Goal: Use online tool/utility: Utilize a website feature to perform a specific function

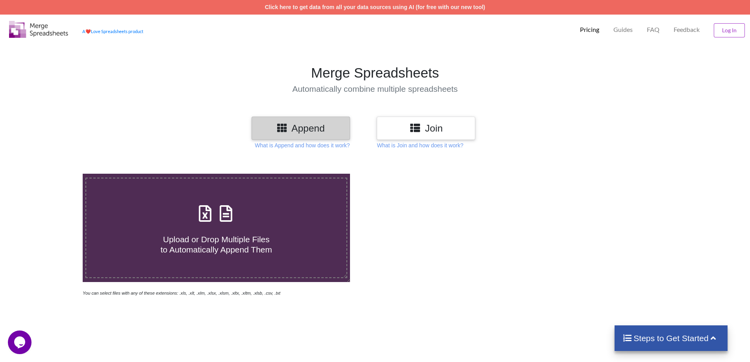
click at [246, 230] on h4 "Upload or Drop Multiple Files to Automatically Append Them" at bounding box center [216, 240] width 260 height 30
click at [54, 174] on input "Upload or Drop Multiple Files to Automatically Append Them" at bounding box center [54, 174] width 0 height 0
type input "C:\fakepath\20241.XLS"
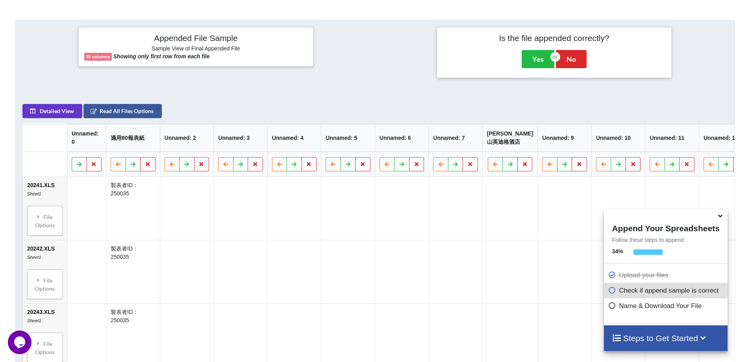
scroll to position [321, 0]
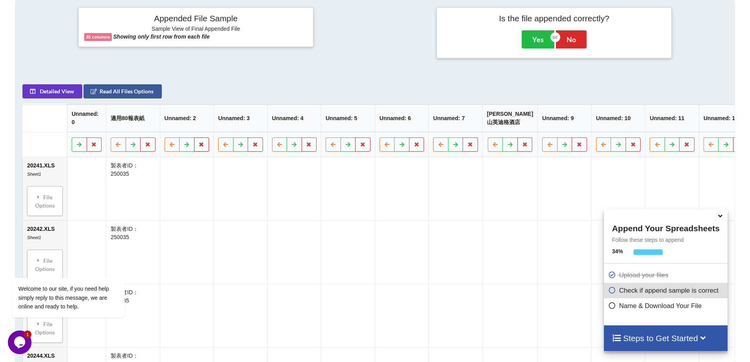
click at [203, 147] on icon at bounding box center [202, 144] width 7 height 5
click at [139, 125] on button "Delete Column" at bounding box center [145, 125] width 53 height 14
click at [203, 147] on icon at bounding box center [202, 144] width 7 height 5
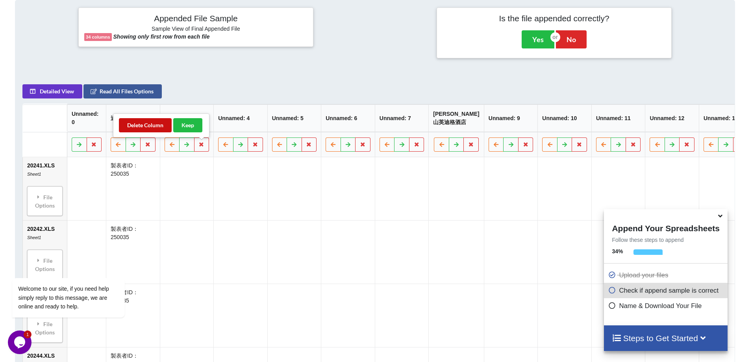
click at [147, 121] on button "Delete Column" at bounding box center [145, 125] width 53 height 14
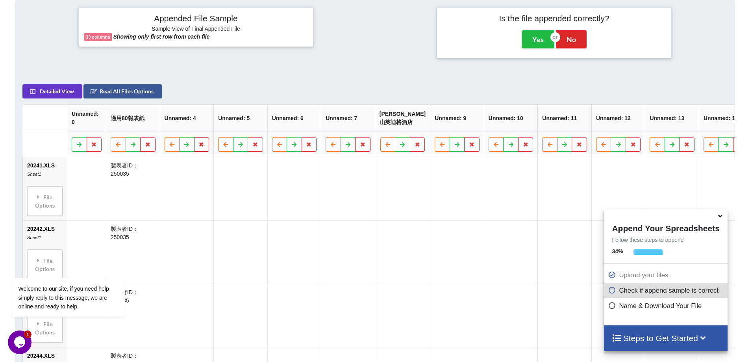
click at [202, 145] on button at bounding box center [201, 144] width 15 height 14
click at [150, 121] on button "Delete Column" at bounding box center [145, 125] width 53 height 14
click at [202, 147] on icon at bounding box center [202, 144] width 7 height 5
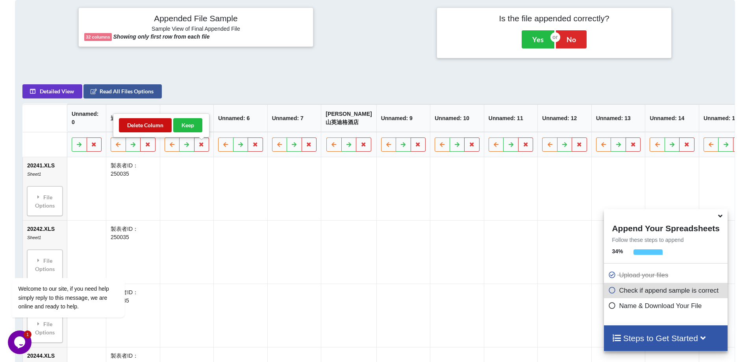
click at [152, 128] on button "Delete Column" at bounding box center [145, 125] width 53 height 14
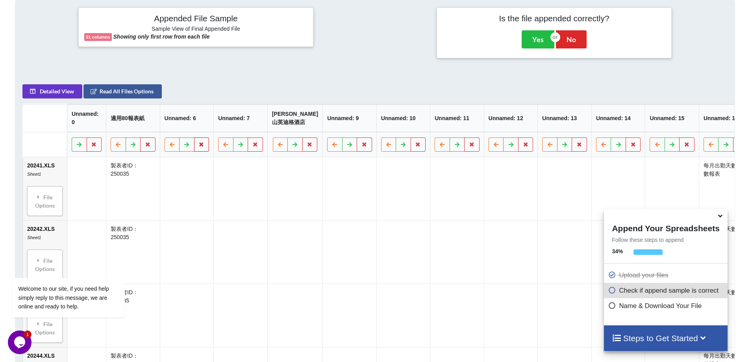
click at [202, 147] on icon at bounding box center [202, 144] width 7 height 5
click at [146, 124] on button "Delete Column" at bounding box center [145, 125] width 53 height 14
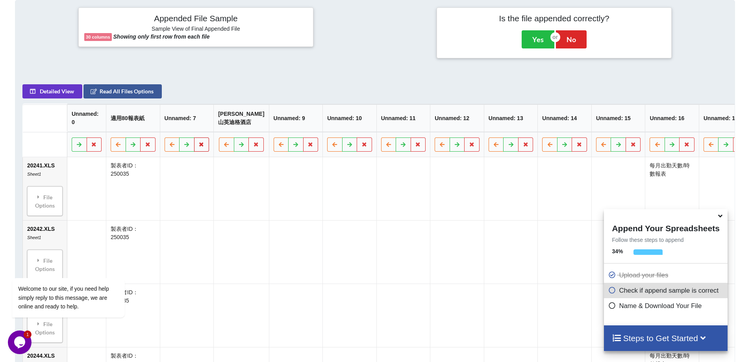
click at [204, 147] on icon at bounding box center [202, 144] width 7 height 5
click at [154, 121] on button "Delete Column" at bounding box center [145, 125] width 53 height 14
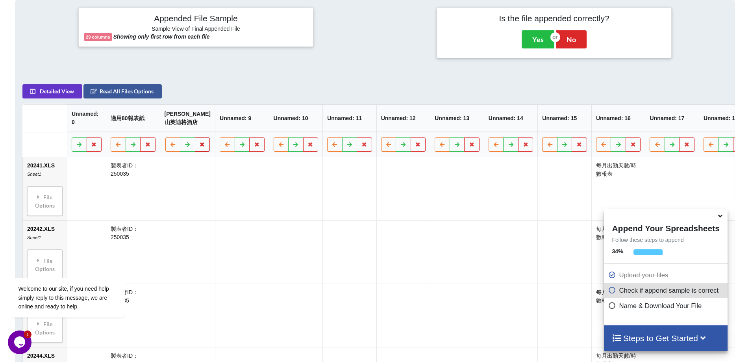
click at [202, 147] on icon at bounding box center [202, 144] width 7 height 5
click at [152, 124] on button "Delete Column" at bounding box center [145, 125] width 53 height 14
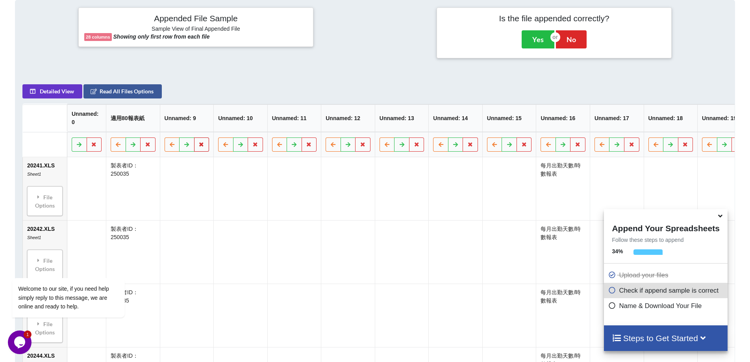
click at [202, 147] on icon at bounding box center [202, 144] width 7 height 5
click at [150, 122] on button "Delete Column" at bounding box center [145, 125] width 53 height 14
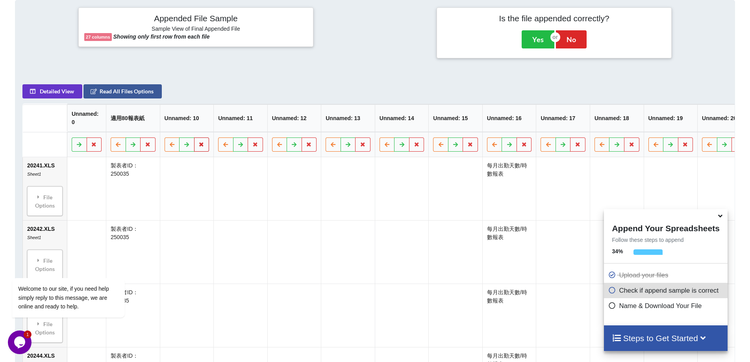
click at [203, 147] on icon at bounding box center [202, 144] width 7 height 5
click at [154, 118] on div "Delete Column Keep" at bounding box center [161, 125] width 97 height 24
click at [158, 121] on button "Delete Column" at bounding box center [145, 125] width 53 height 14
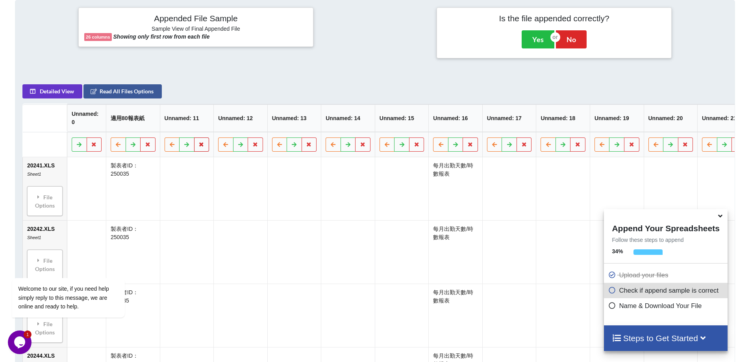
click at [204, 147] on icon at bounding box center [202, 144] width 7 height 5
click at [152, 124] on button "Delete Column" at bounding box center [145, 125] width 53 height 14
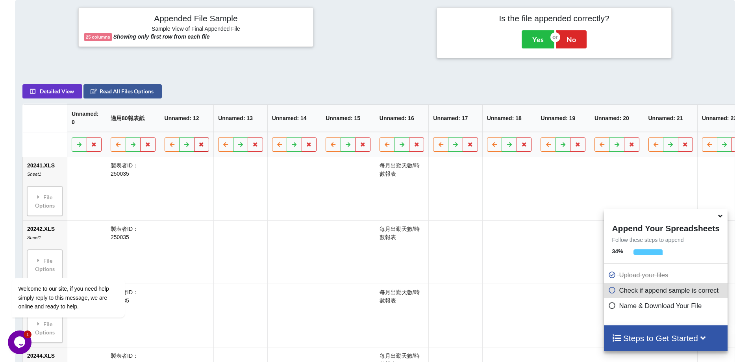
click at [201, 145] on button at bounding box center [201, 144] width 15 height 14
click at [149, 126] on button "Delete Column" at bounding box center [145, 125] width 53 height 14
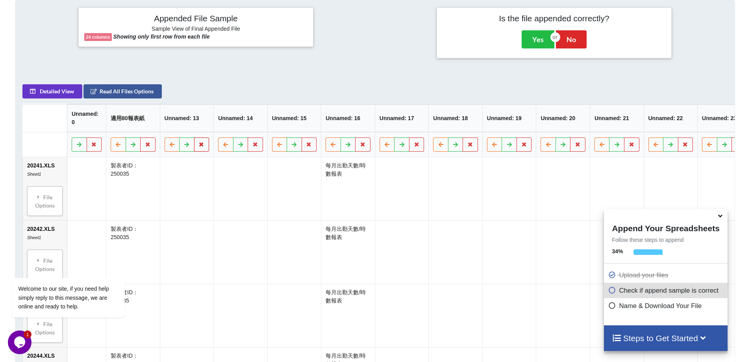
drag, startPoint x: 203, startPoint y: 148, endPoint x: 191, endPoint y: 145, distance: 12.0
click at [202, 147] on icon at bounding box center [202, 144] width 7 height 5
click at [156, 125] on button "Delete Column" at bounding box center [145, 125] width 53 height 14
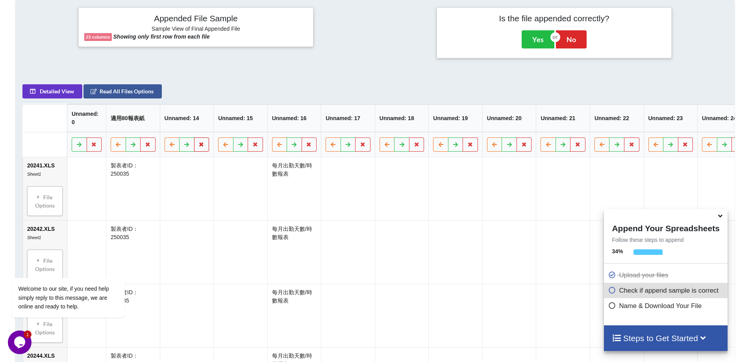
click at [206, 148] on button at bounding box center [201, 144] width 15 height 14
click at [161, 125] on button "Delete Column" at bounding box center [145, 125] width 53 height 14
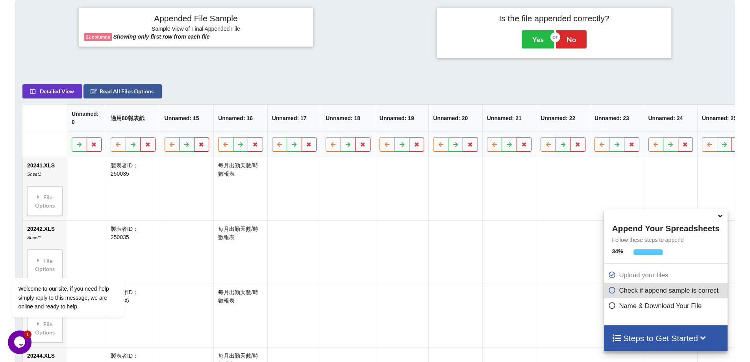
click at [199, 147] on icon at bounding box center [202, 144] width 7 height 5
click at [150, 126] on button "Delete Column" at bounding box center [145, 125] width 53 height 14
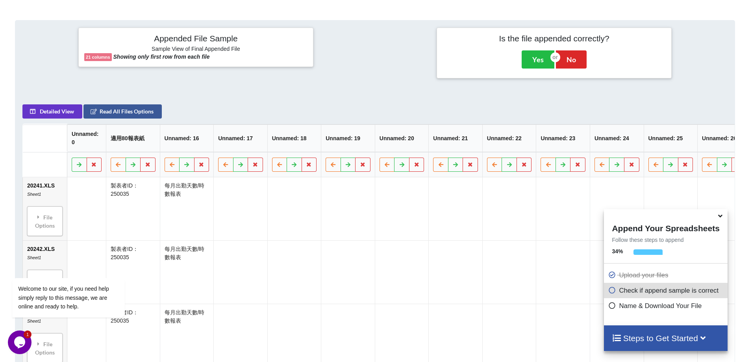
scroll to position [315, 0]
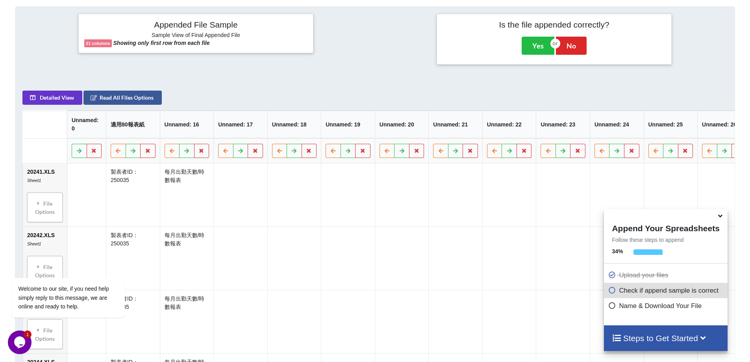
click at [719, 217] on icon at bounding box center [720, 214] width 8 height 7
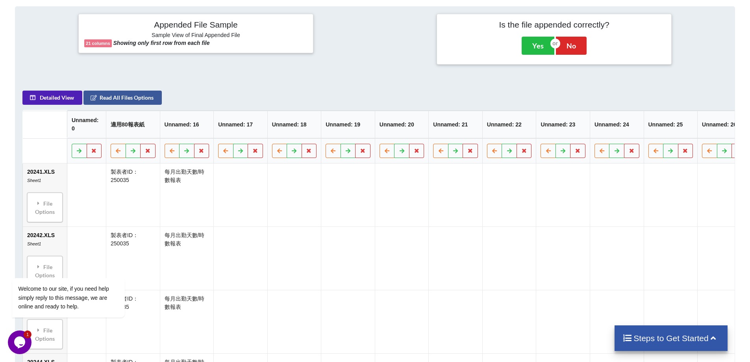
click at [42, 99] on button "Detailed View" at bounding box center [52, 98] width 60 height 14
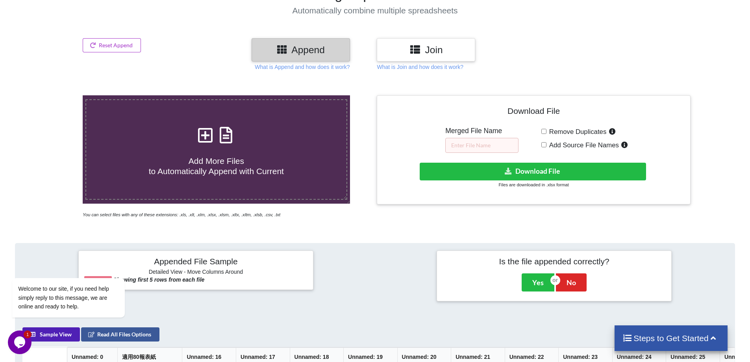
scroll to position [79, 0]
